Goal: Information Seeking & Learning: Learn about a topic

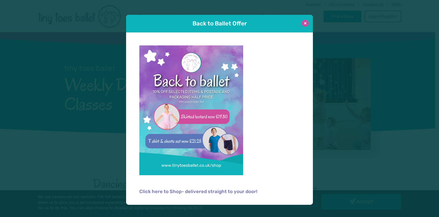
click at [305, 23] on button at bounding box center [305, 23] width 7 height 7
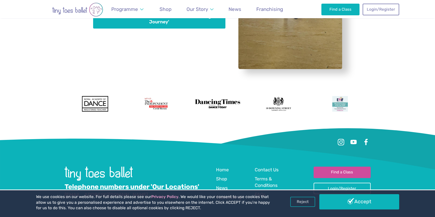
scroll to position [1606, 0]
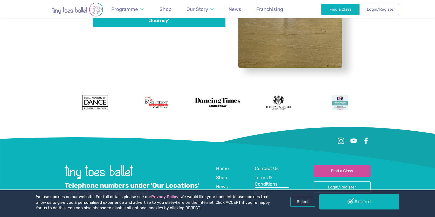
click at [263, 175] on span "Terms & Conditions" at bounding box center [266, 181] width 23 height 12
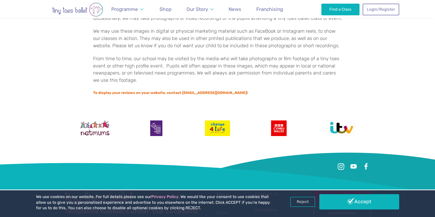
scroll to position [1408, 0]
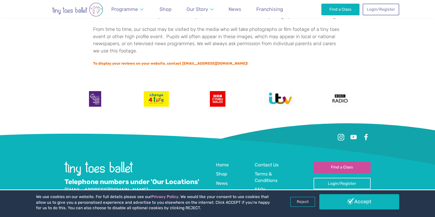
click at [262, 187] on span "FAQs" at bounding box center [260, 189] width 11 height 5
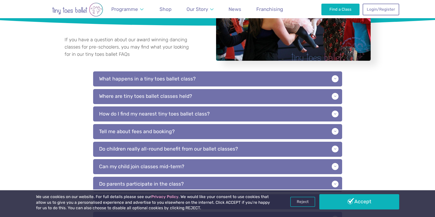
scroll to position [130, 0]
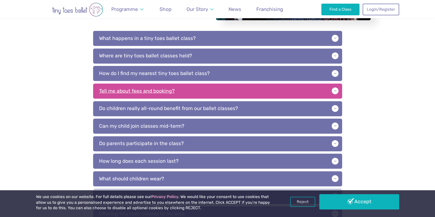
click at [142, 89] on p "Tell me about fees and booking?" at bounding box center [217, 91] width 249 height 15
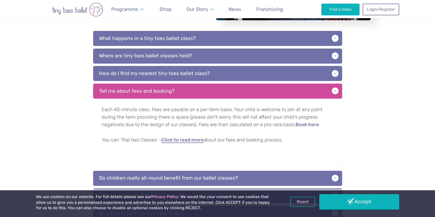
click at [188, 141] on link "Click to read more" at bounding box center [182, 140] width 42 height 5
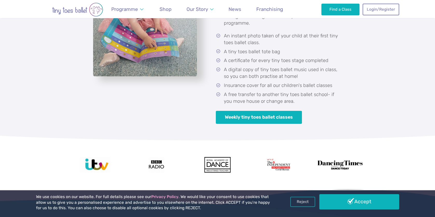
scroll to position [1038, 0]
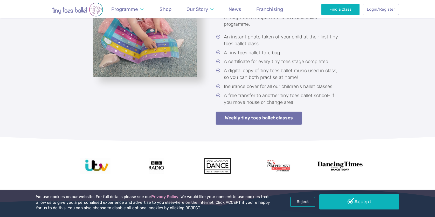
click at [264, 112] on link "Weekly tiny toes ballet classes" at bounding box center [259, 118] width 86 height 13
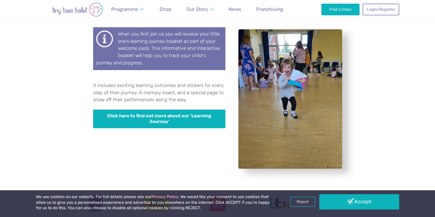
scroll to position [1506, 0]
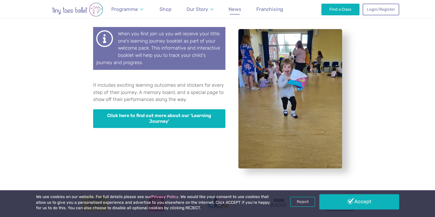
click at [234, 10] on span "News" at bounding box center [235, 9] width 13 height 6
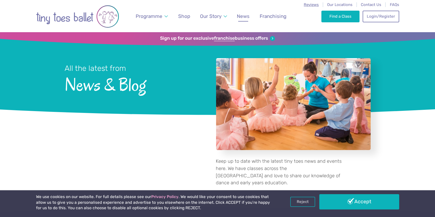
click at [310, 5] on span "Reviews" at bounding box center [311, 4] width 15 height 5
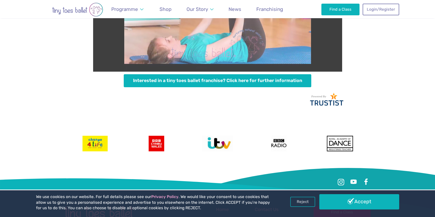
scroll to position [1353, 0]
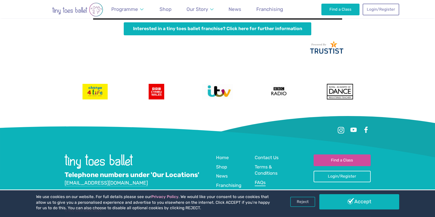
click at [260, 180] on span "FAQs" at bounding box center [260, 182] width 11 height 5
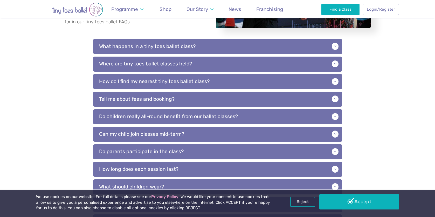
scroll to position [182, 0]
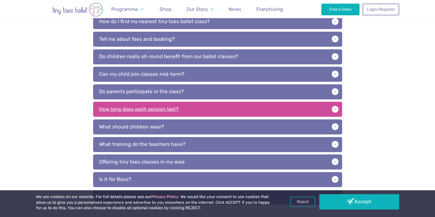
click at [158, 107] on p "How long does each session last?" at bounding box center [217, 109] width 249 height 15
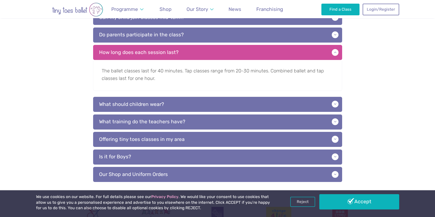
scroll to position [260, 0]
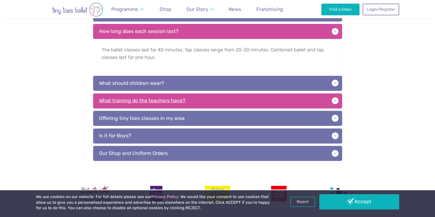
click at [131, 100] on p "What training do the teachers have?" at bounding box center [217, 100] width 249 height 15
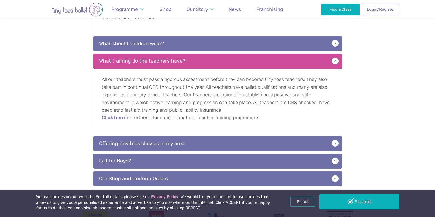
scroll to position [337, 0]
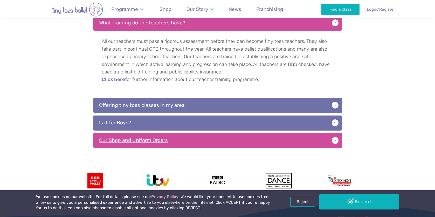
click at [162, 140] on p "Our Shop and Uniform Orders" at bounding box center [217, 140] width 249 height 15
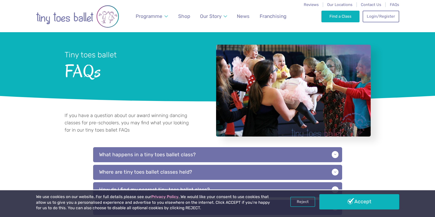
scroll to position [0, 0]
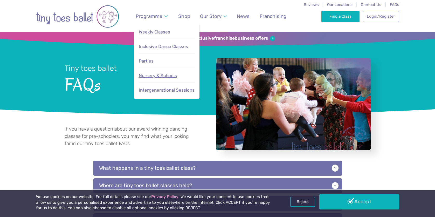
click at [160, 75] on span "Nursery & Schools" at bounding box center [158, 75] width 38 height 5
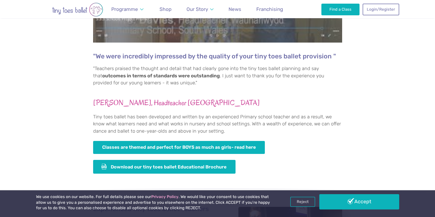
scroll to position [337, 0]
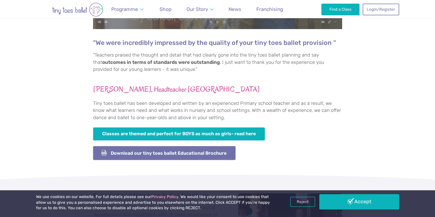
click at [192, 153] on link "Download our tiny toes ballet Educational Brochure" at bounding box center [164, 153] width 143 height 14
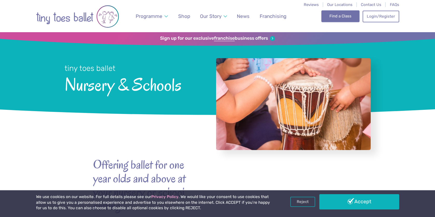
click at [340, 14] on link "Find a Class" at bounding box center [341, 15] width 38 height 11
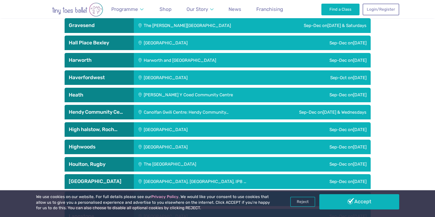
scroll to position [753, 0]
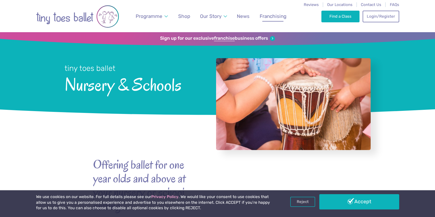
click at [273, 16] on span "Franchising" at bounding box center [273, 16] width 27 height 6
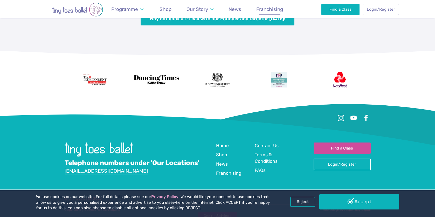
scroll to position [2236, 0]
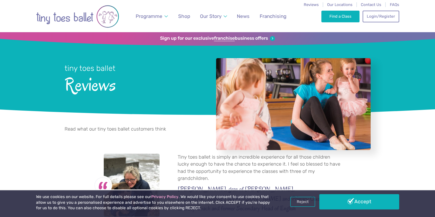
scroll to position [1353, 0]
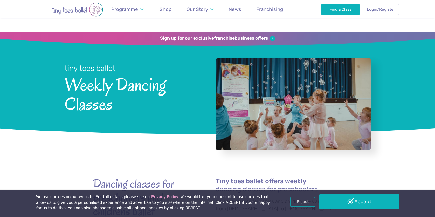
scroll to position [1506, 0]
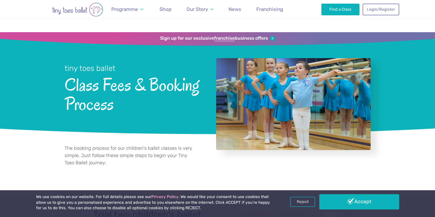
scroll to position [1038, 0]
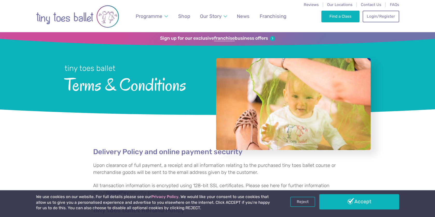
scroll to position [1408, 0]
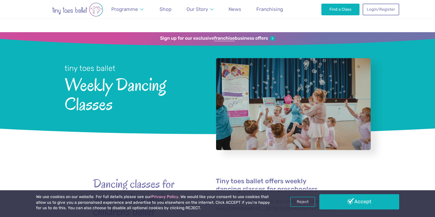
scroll to position [1606, 0]
